Goal: Information Seeking & Learning: Check status

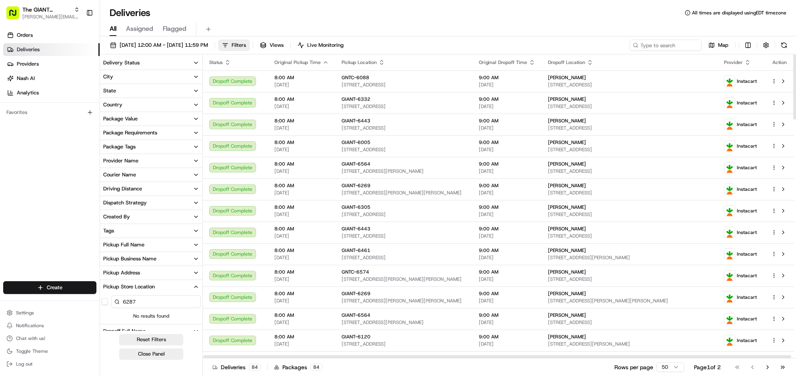
scroll to position [150, 0]
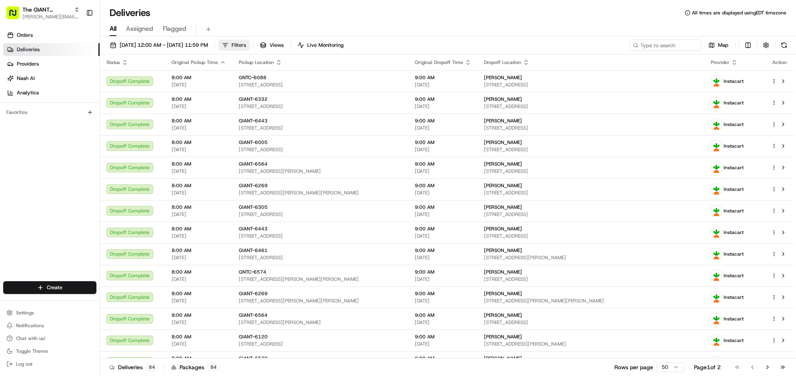
click at [246, 49] on span "Filters" at bounding box center [239, 45] width 14 height 7
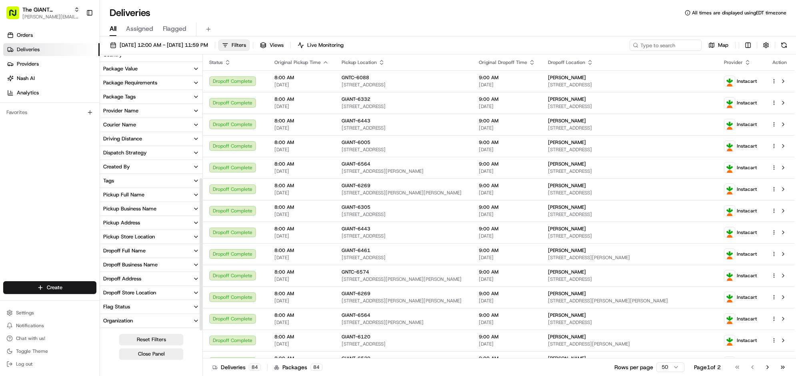
scroll to position [220, 0]
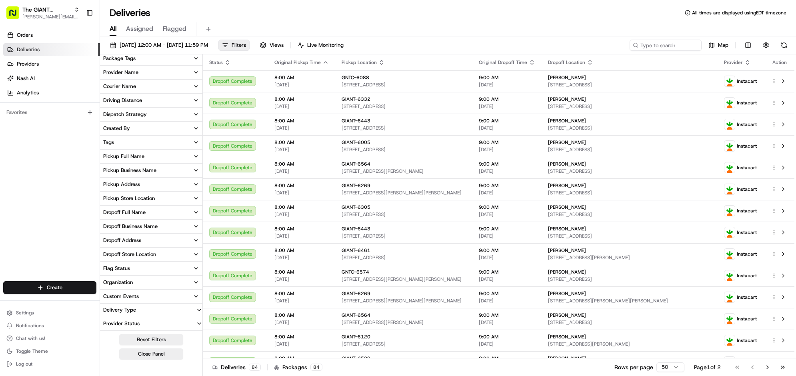
click at [155, 195] on div "Pickup Store Location" at bounding box center [129, 198] width 52 height 7
click at [201, 191] on input at bounding box center [156, 184] width 90 height 13
type input "6287"
